Goal: Task Accomplishment & Management: Complete application form

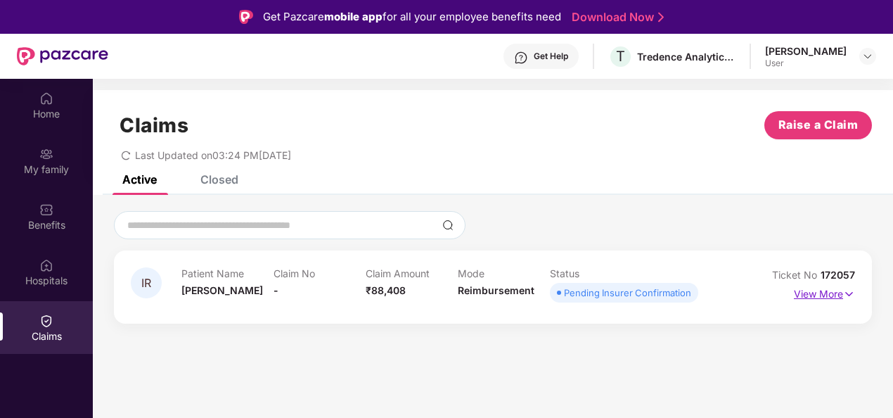
click at [842, 298] on p "View More" at bounding box center [824, 292] width 61 height 19
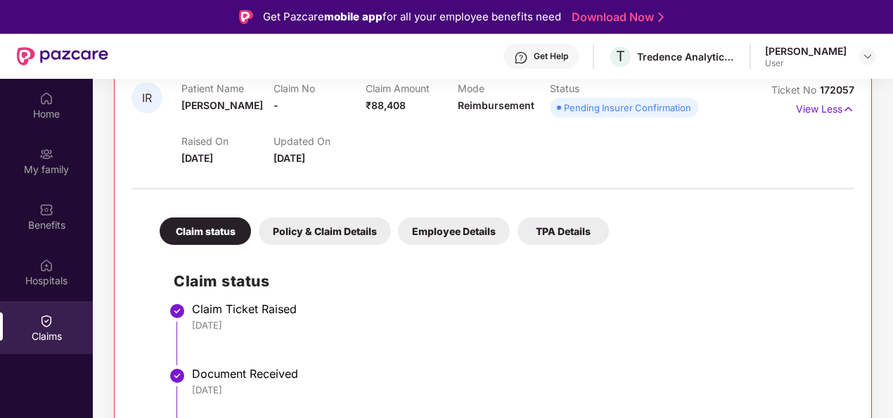
scroll to position [207, 0]
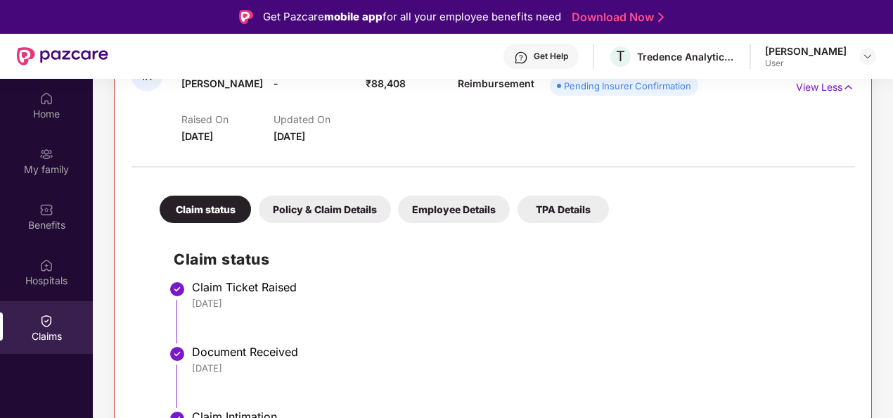
click at [592, 326] on li "Claim Ticket Raised [DATE]" at bounding box center [507, 317] width 667 height 65
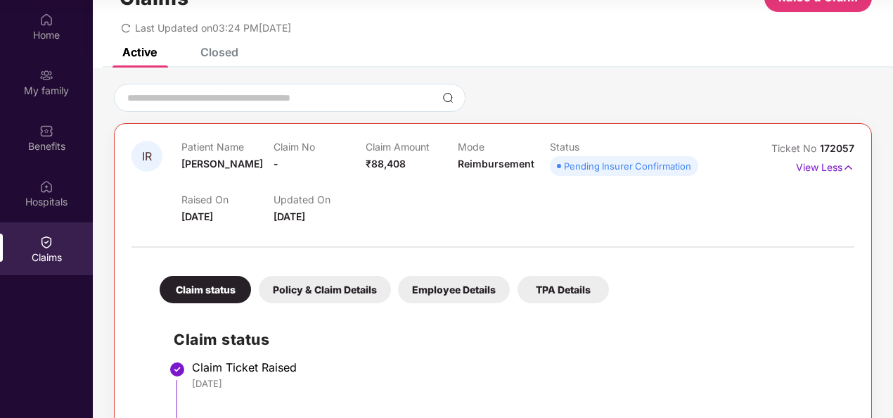
scroll to position [30, 0]
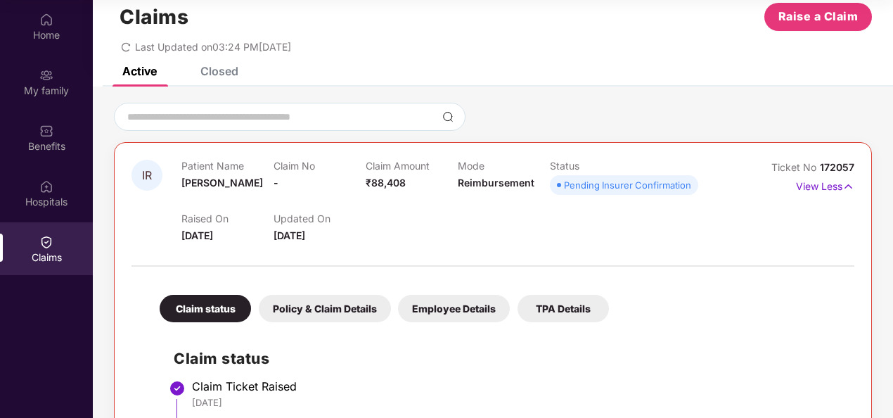
click at [357, 305] on div "Policy & Claim Details" at bounding box center [325, 308] width 132 height 27
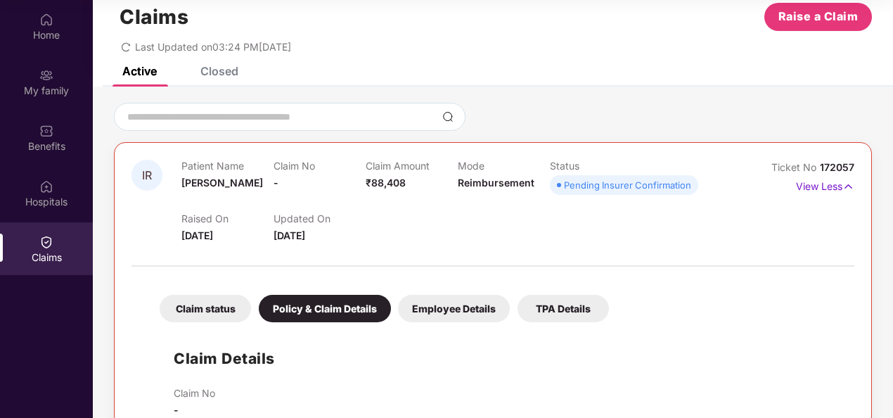
click at [447, 302] on div "Employee Details" at bounding box center [454, 308] width 112 height 27
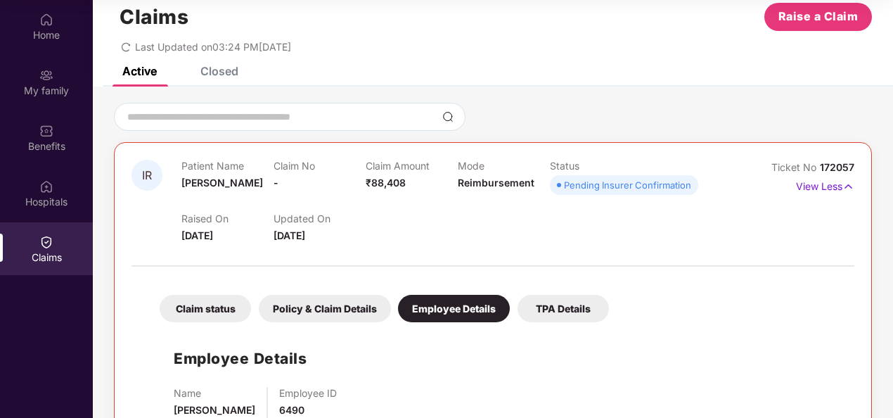
click at [563, 305] on div "TPA Details" at bounding box center [563, 308] width 91 height 27
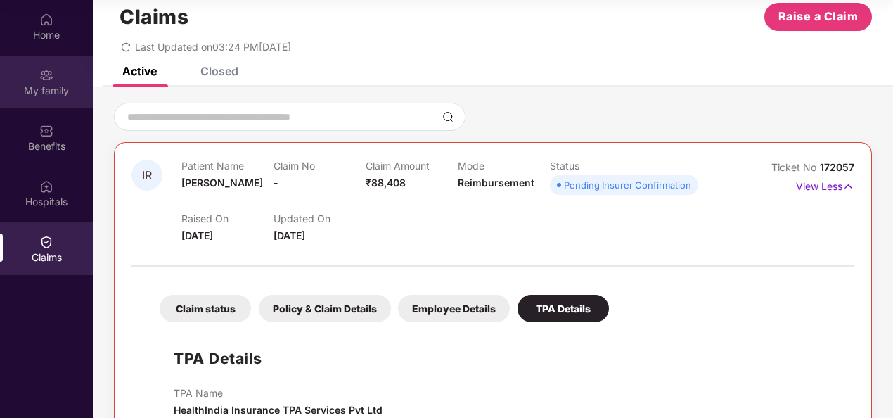
click at [46, 82] on img at bounding box center [46, 75] width 14 height 14
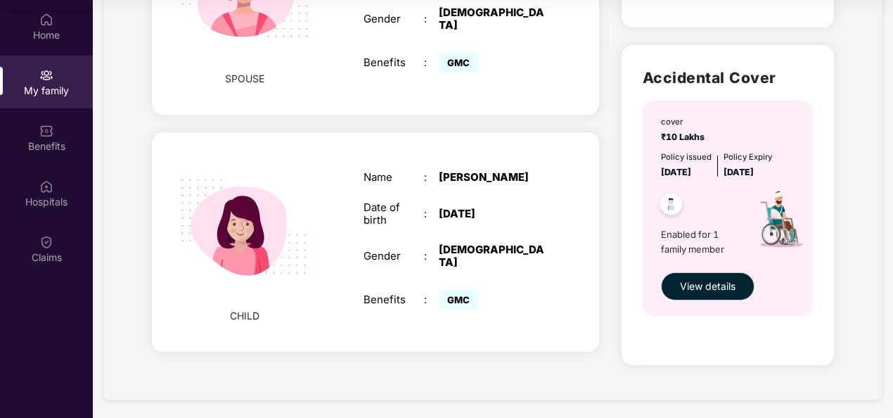
scroll to position [734, 0]
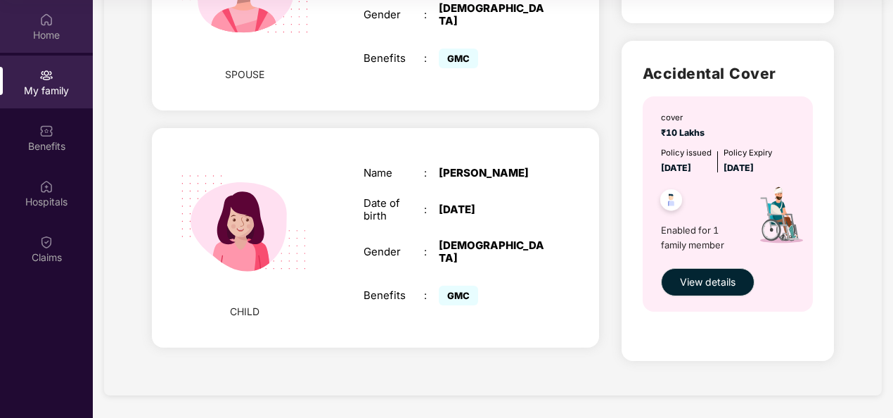
click at [49, 20] on img at bounding box center [46, 19] width 14 height 14
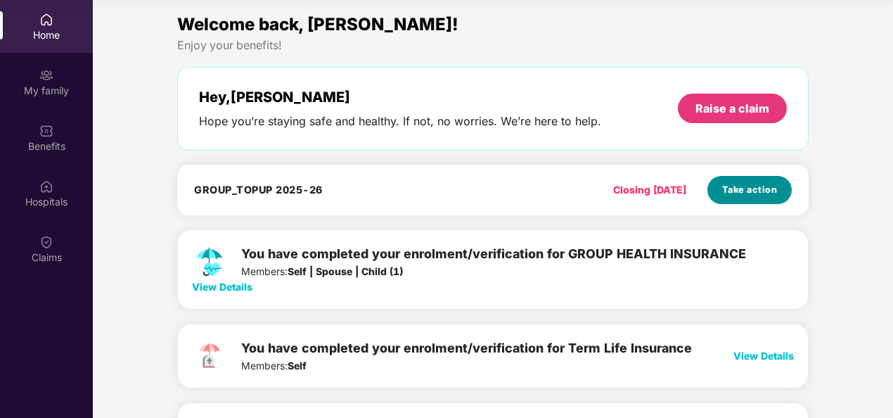
click at [752, 190] on span "Take action" at bounding box center [750, 190] width 56 height 14
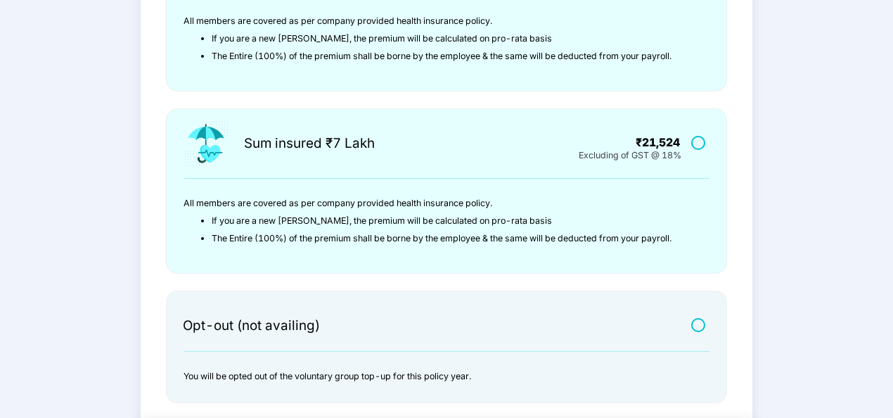
scroll to position [437, 0]
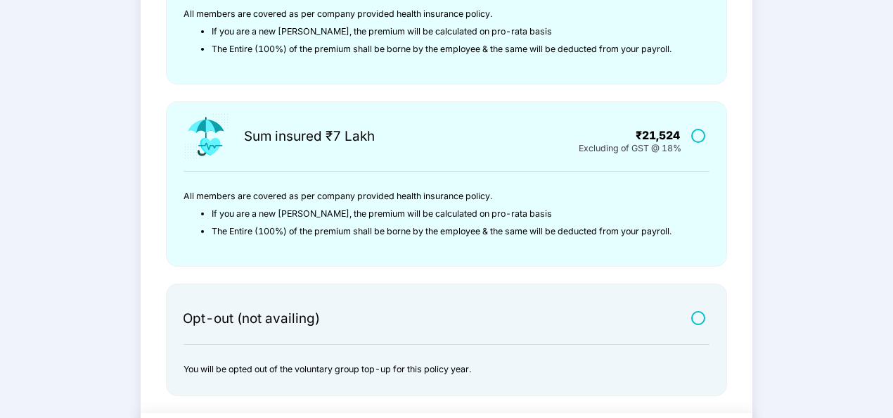
click at [697, 136] on label at bounding box center [700, 135] width 18 height 12
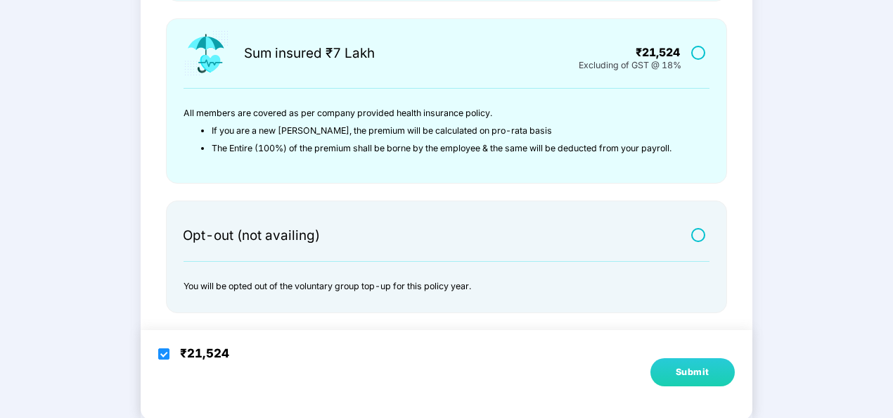
click at [698, 370] on div "Submit" at bounding box center [693, 372] width 34 height 14
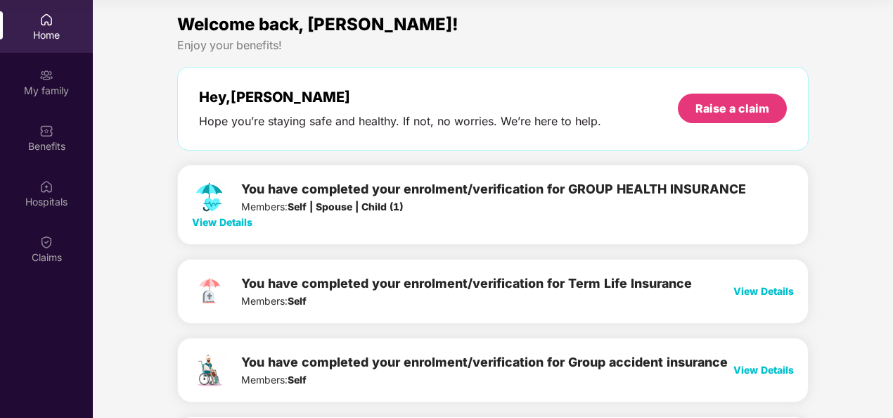
click at [54, 31] on div "Home" at bounding box center [46, 35] width 93 height 14
